Goal: Transaction & Acquisition: Purchase product/service

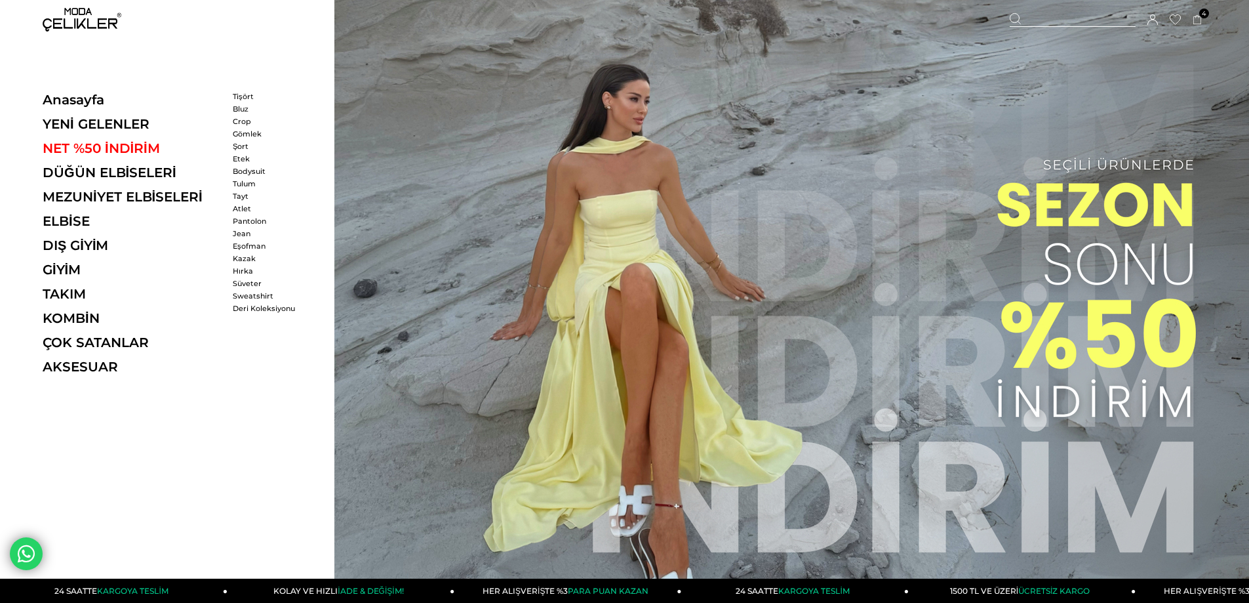
click at [253, 138] on ul "Tişört Bluz Crop Gömlek Şort Etek Bodysuit Tulum" at bounding box center [270, 140] width 75 height 96
click at [253, 133] on link "Gömlek" at bounding box center [270, 133] width 75 height 9
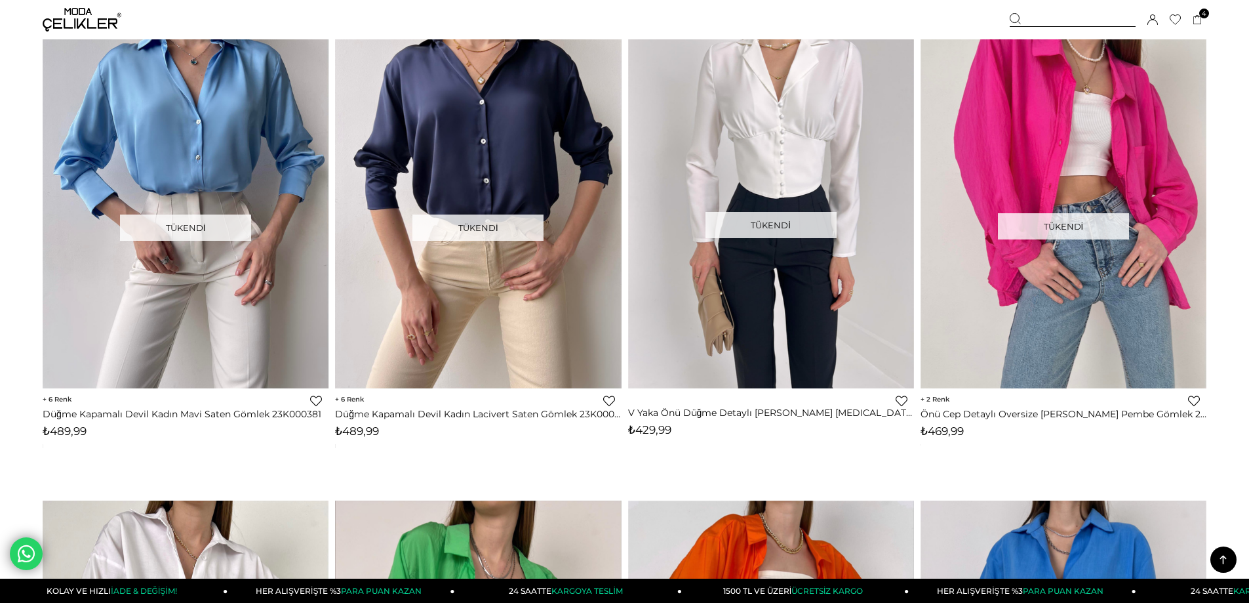
scroll to position [5442, 0]
